Goal: Task Accomplishment & Management: Complete application form

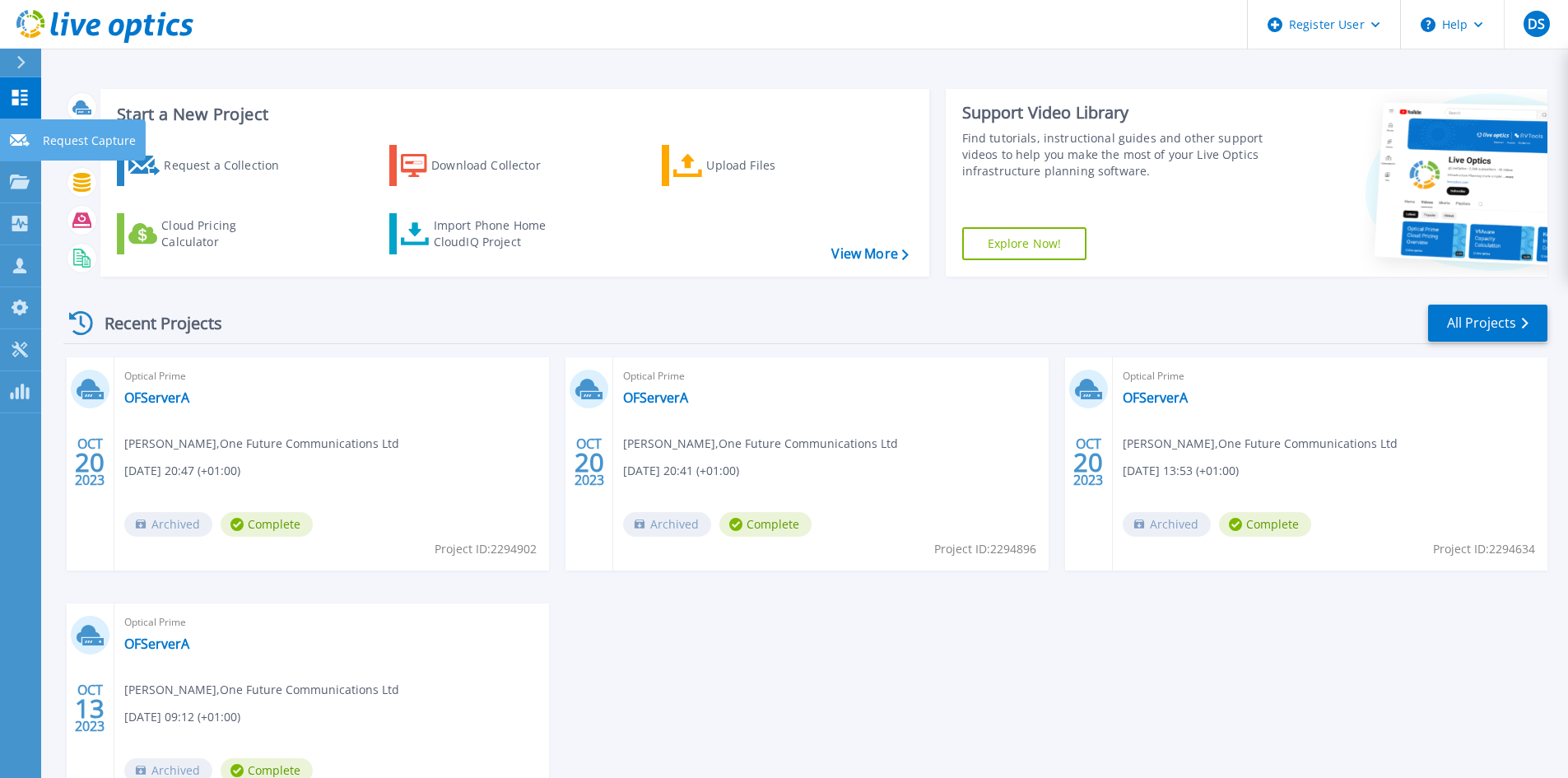
click at [21, 150] on link "Request Capture Request Capture" at bounding box center [20, 141] width 41 height 42
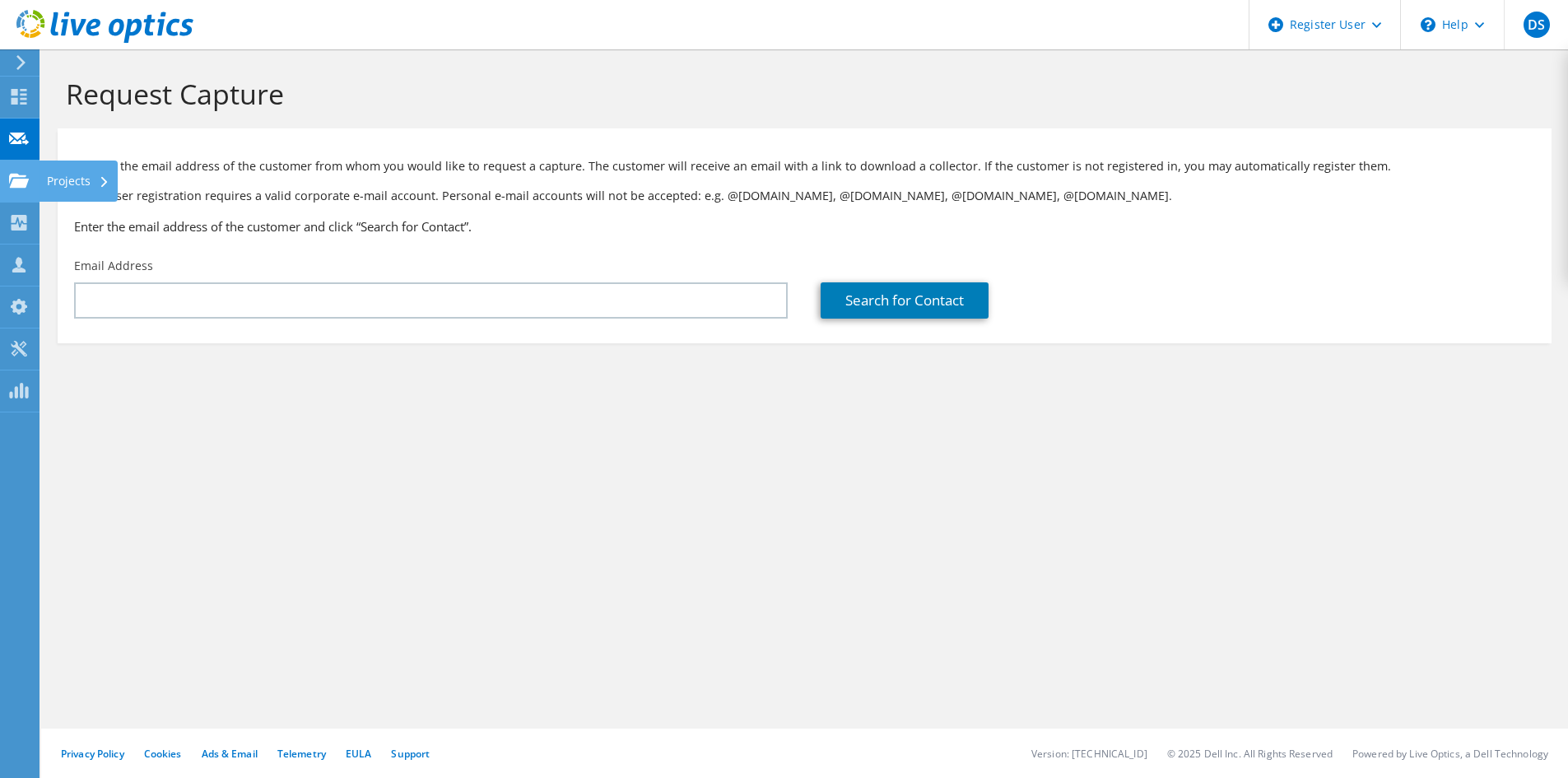
click at [12, 178] on icon at bounding box center [19, 181] width 20 height 16
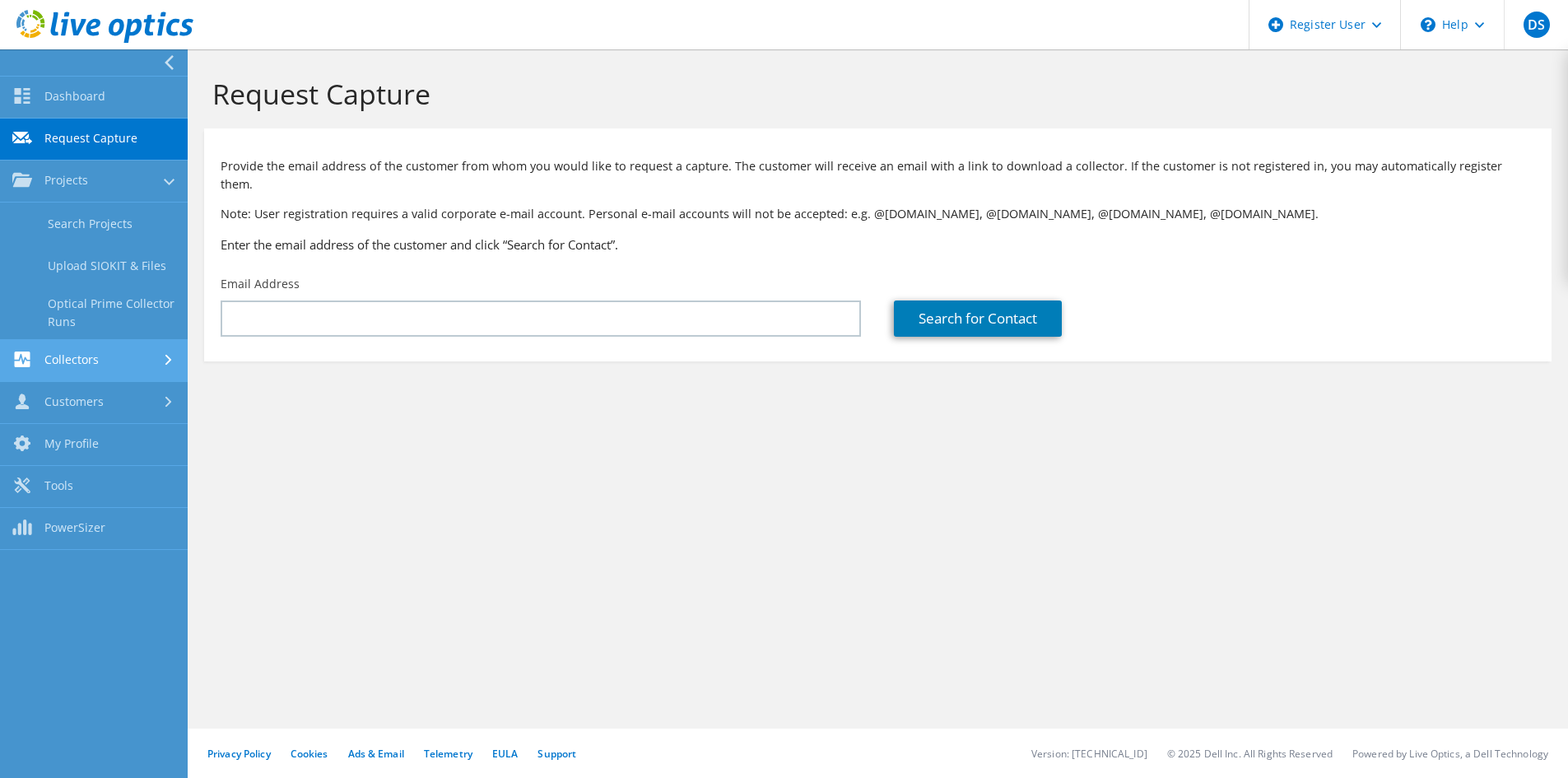
click at [116, 356] on link "Collectors" at bounding box center [94, 361] width 187 height 42
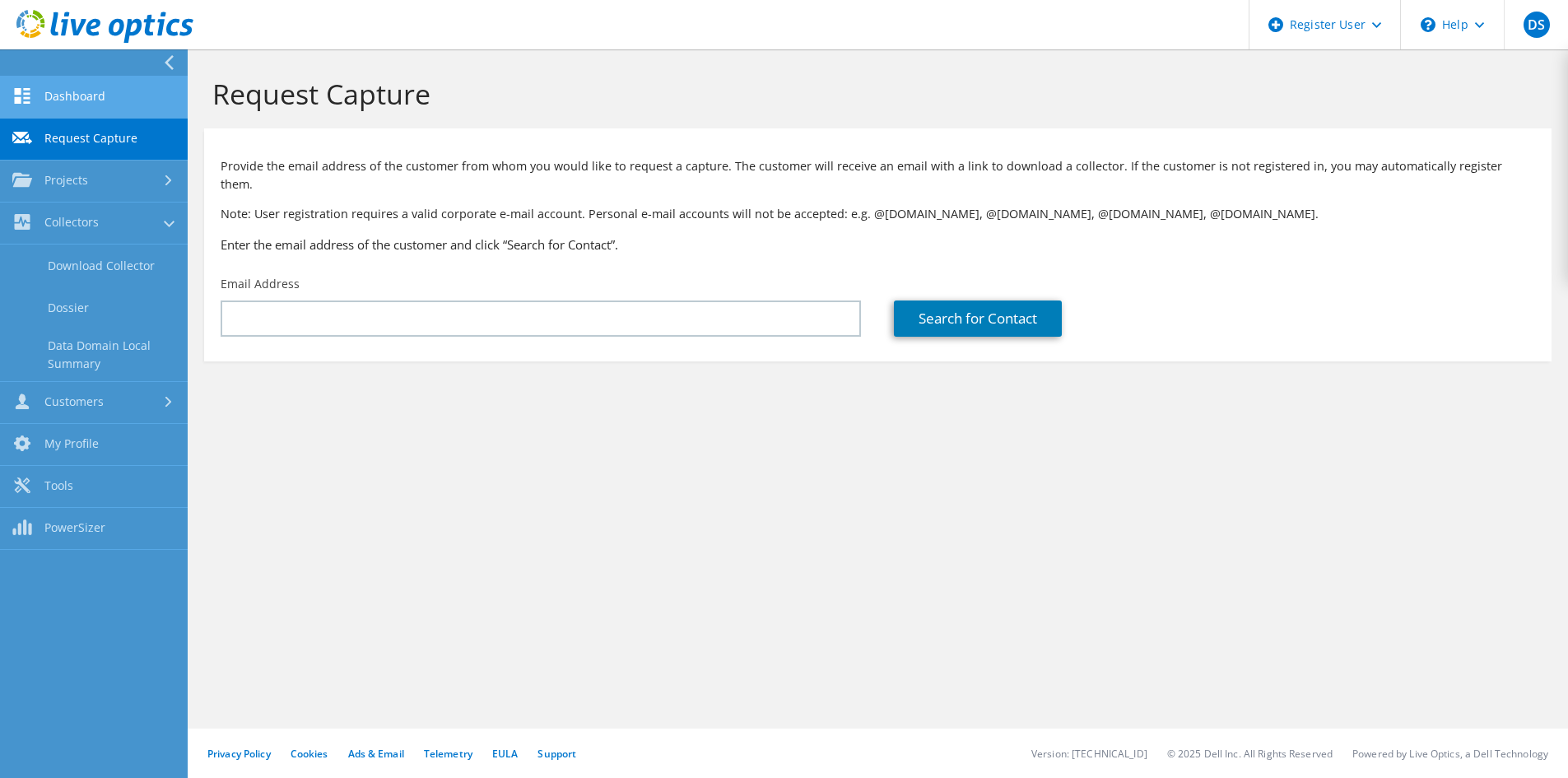
click at [103, 96] on link "Dashboard" at bounding box center [94, 98] width 187 height 42
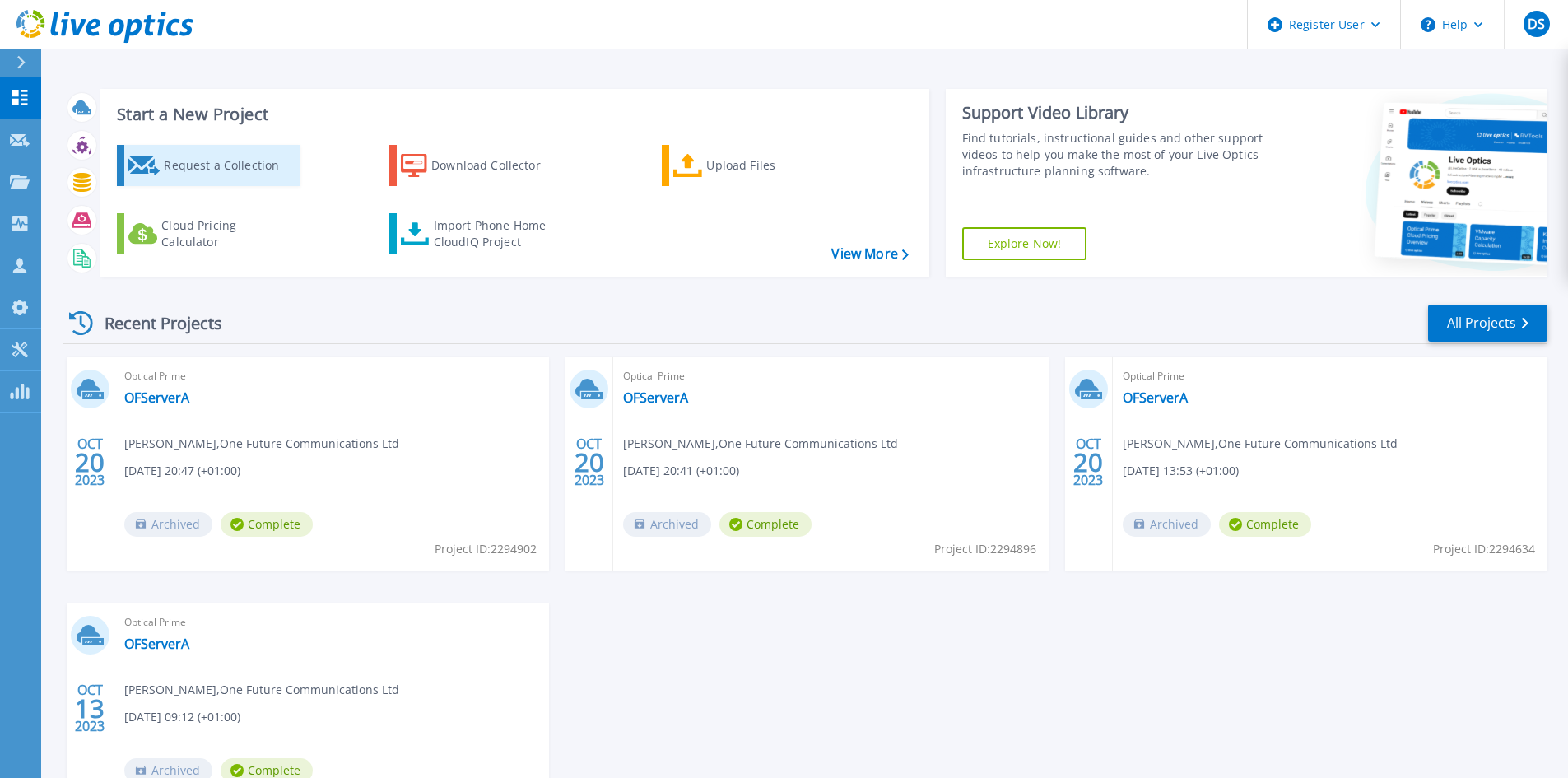
click at [232, 171] on div "Request a Collection" at bounding box center [229, 165] width 132 height 33
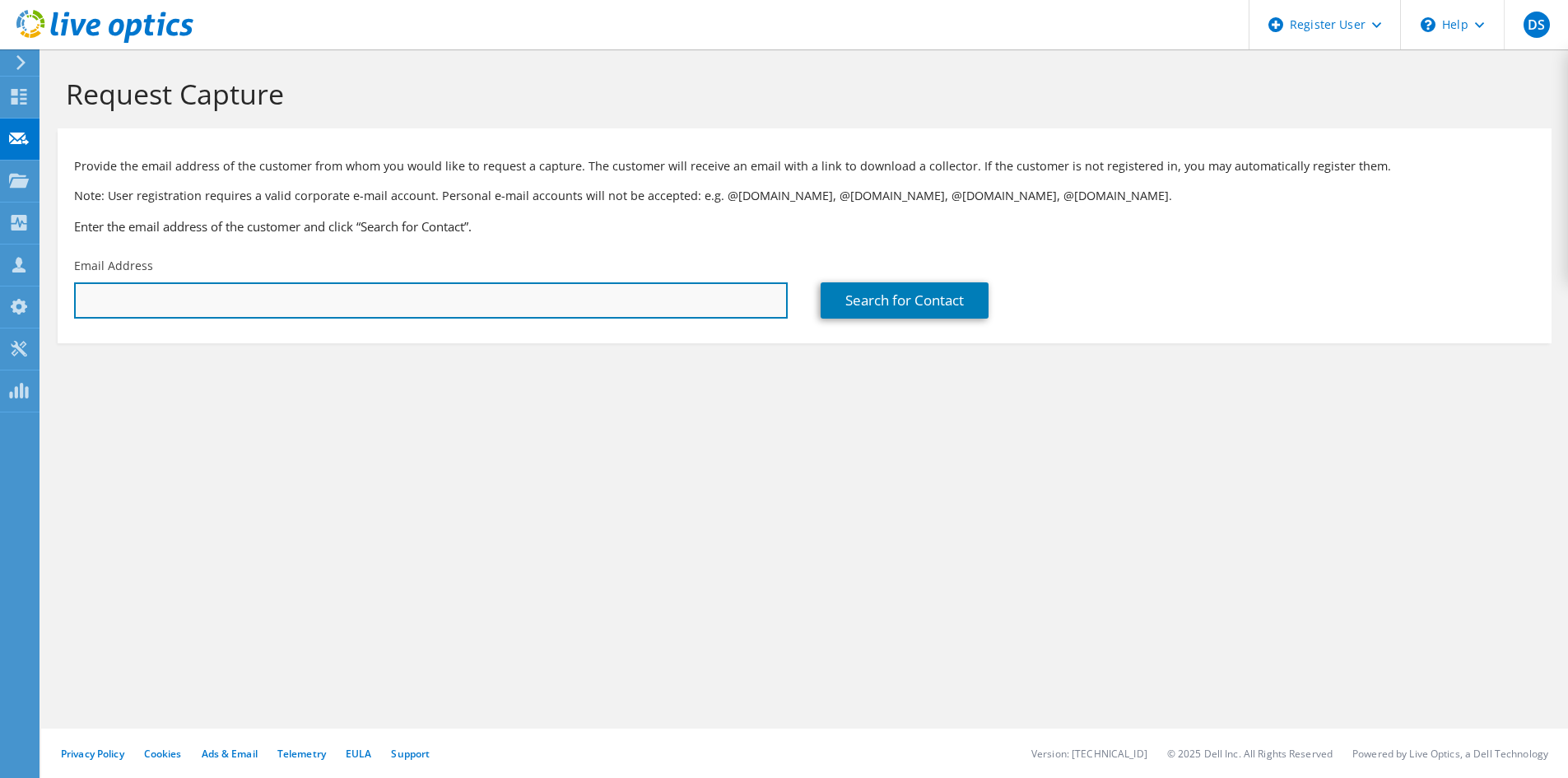
click at [233, 287] on input "text" at bounding box center [431, 300] width 714 height 36
type input "natalie.onslow@sjpp.co.uk"
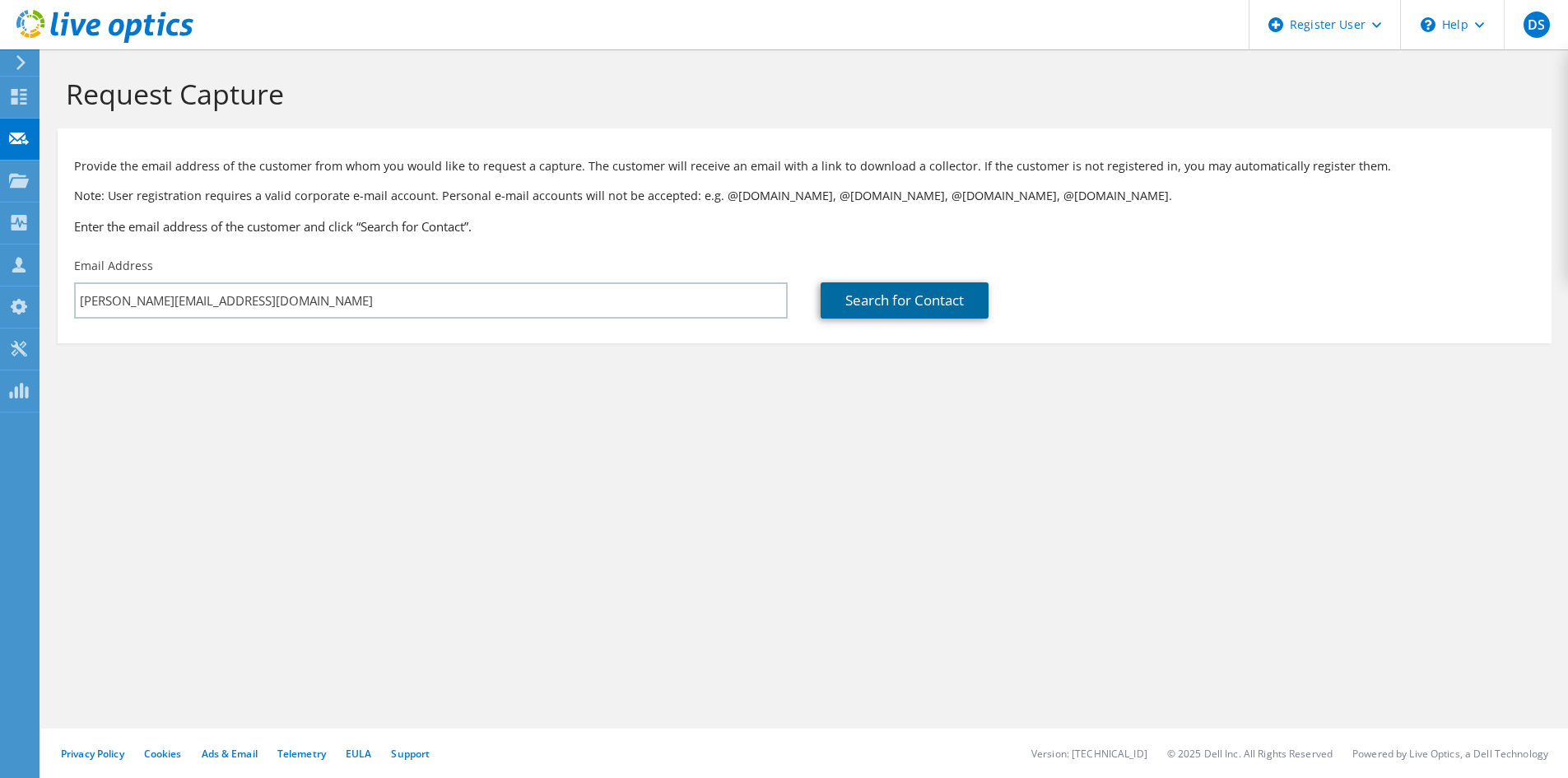
click at [922, 295] on link "Search for Contact" at bounding box center [904, 300] width 167 height 36
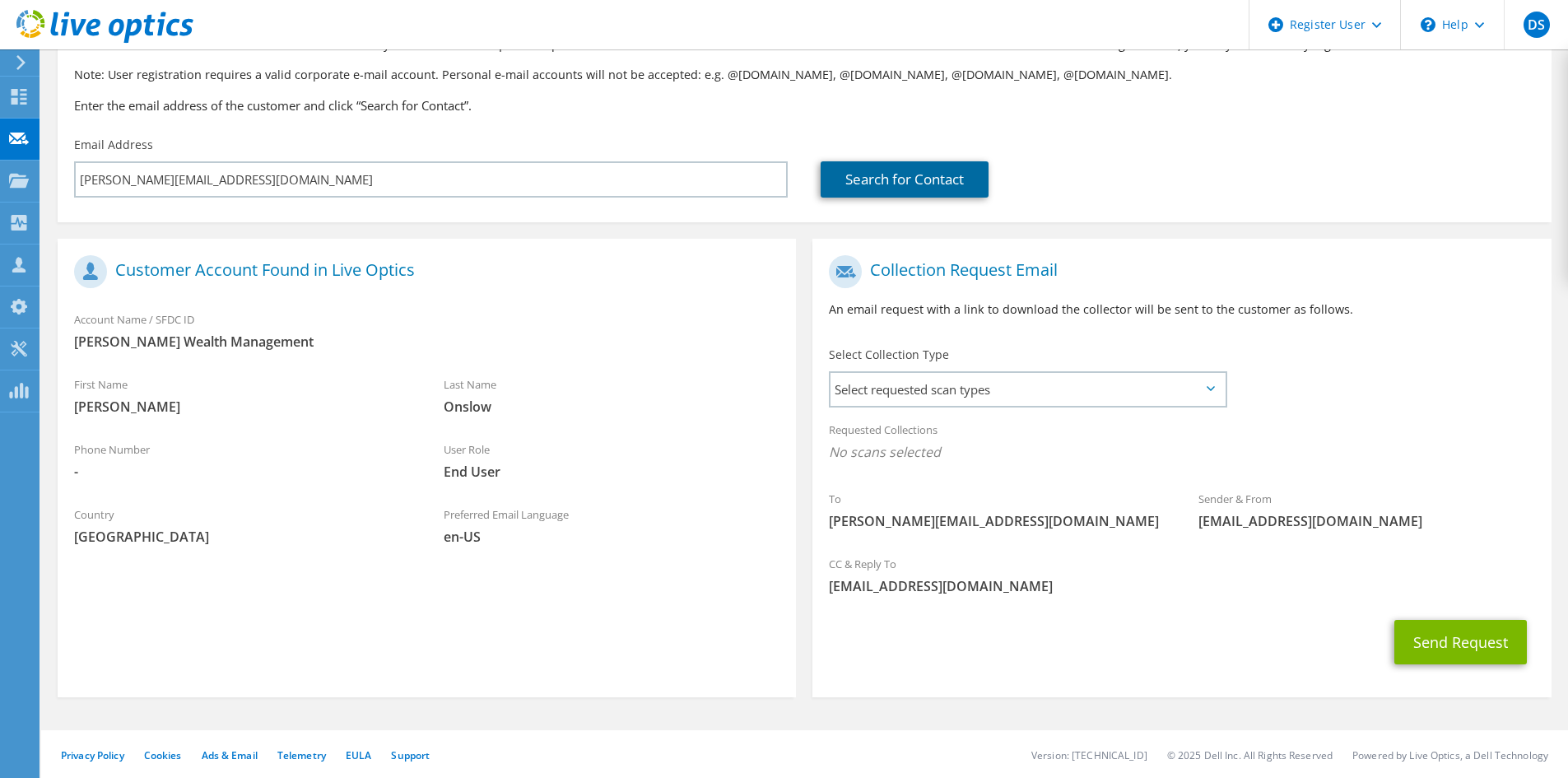
scroll to position [123, 0]
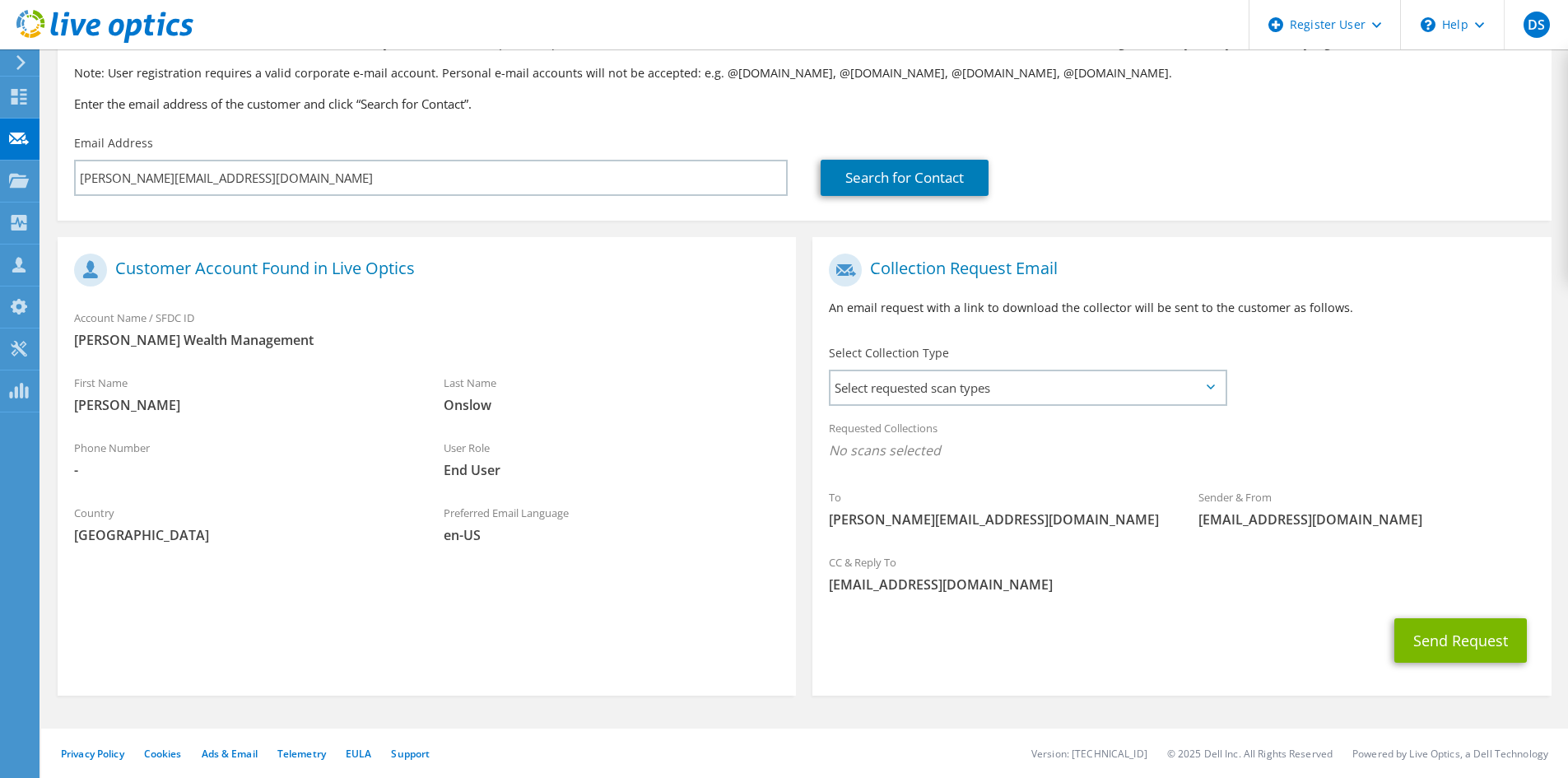
click at [1012, 369] on div "Select Collection Type Select requested scan types Server Virtualization Optica…" at bounding box center [1027, 374] width 398 height 58
click at [1003, 385] on span "Select requested scan types" at bounding box center [1027, 387] width 394 height 33
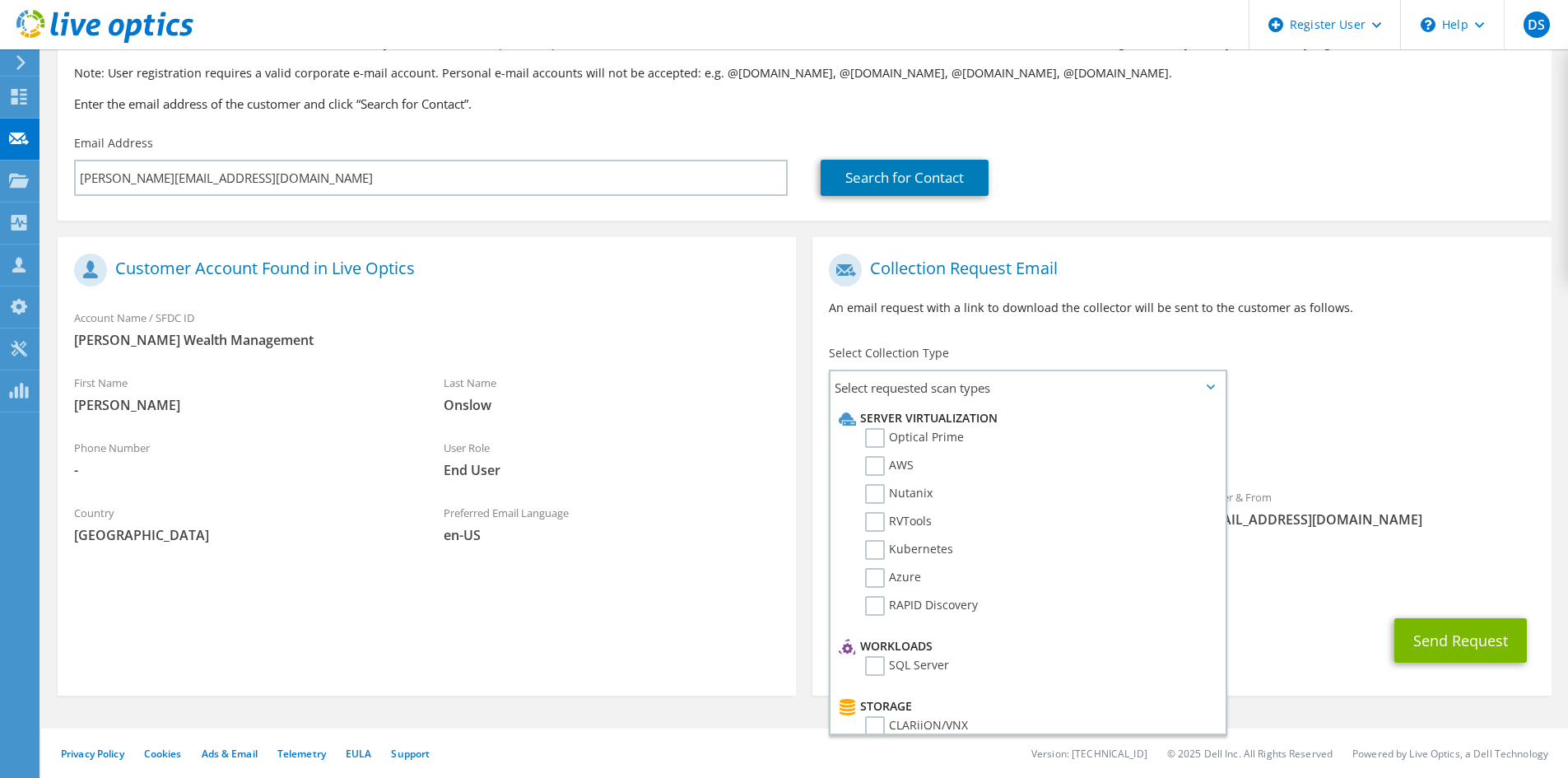
click at [472, 290] on div "Customer Account Found in Live Optics" at bounding box center [427, 272] width 739 height 55
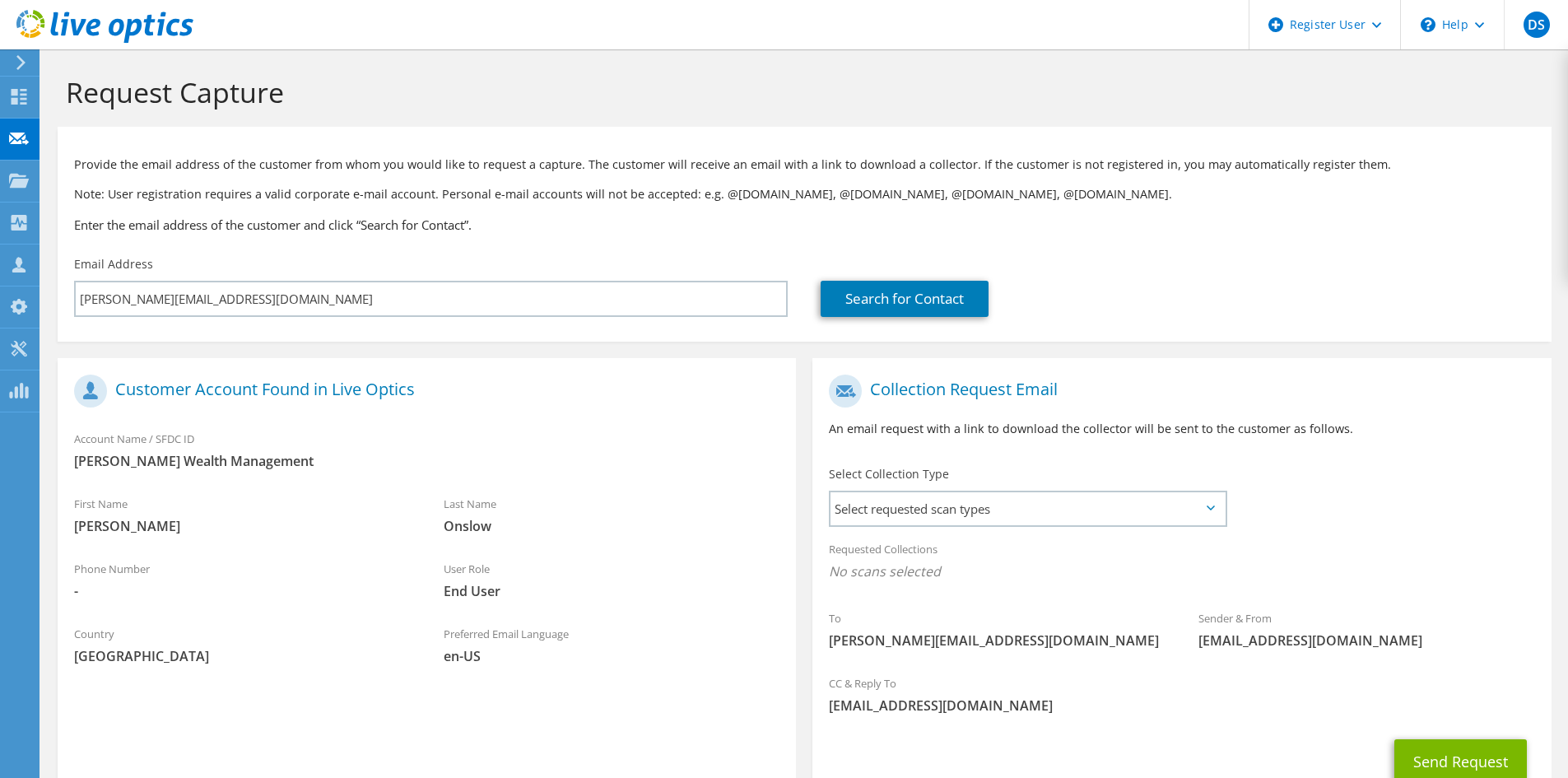
scroll to position [0, 0]
